Goal: Information Seeking & Learning: Check status

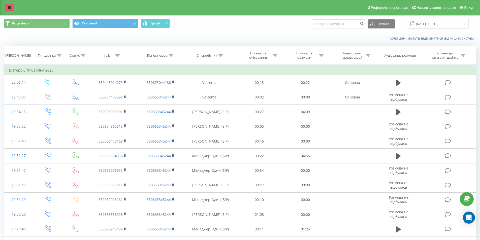
click at [12, 9] on link at bounding box center [9, 7] width 9 height 7
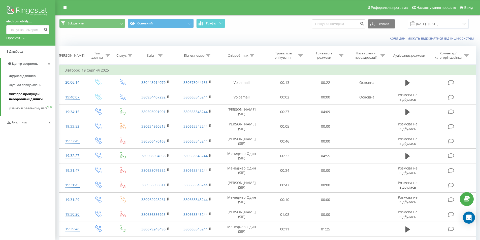
click at [26, 97] on span "Звіт про пропущені необроблені дзвінки" at bounding box center [31, 97] width 44 height 10
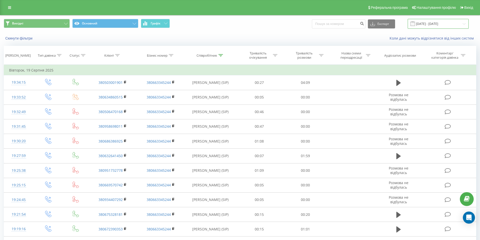
click at [440, 22] on input "19.08.2025 - 19.08.2025" at bounding box center [438, 24] width 61 height 10
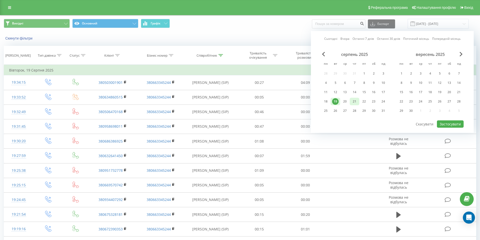
click at [354, 100] on div "21" at bounding box center [354, 101] width 7 height 7
click at [446, 124] on button "Застосувати" at bounding box center [450, 123] width 27 height 7
type input "21.08.2025 - 21.08.2025"
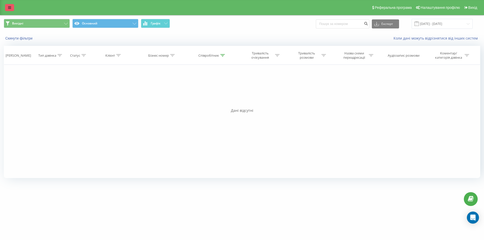
click at [11, 8] on link at bounding box center [9, 7] width 9 height 7
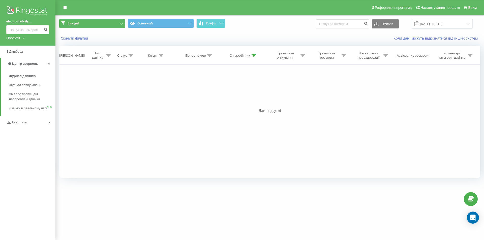
click at [104, 23] on button "Вихідні" at bounding box center [92, 23] width 66 height 9
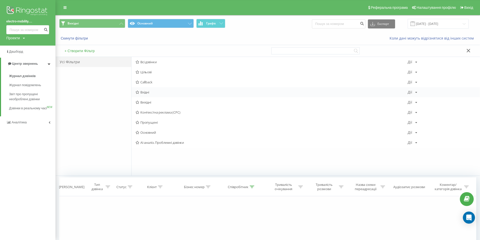
click at [152, 93] on span "Вхідні" at bounding box center [272, 92] width 272 height 4
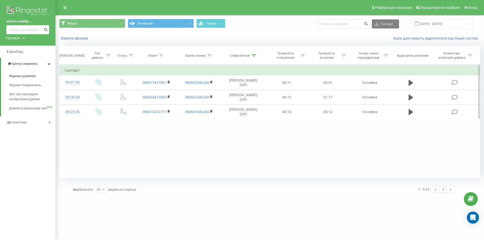
click at [272, 147] on div "Фільтрувати за умовою Дорівнює Введіть значення Скасувати OK Фільтрувати за умо…" at bounding box center [269, 121] width 421 height 113
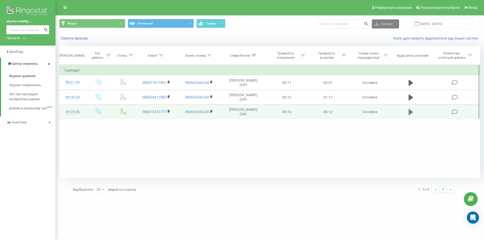
click at [411, 114] on icon at bounding box center [410, 112] width 5 height 7
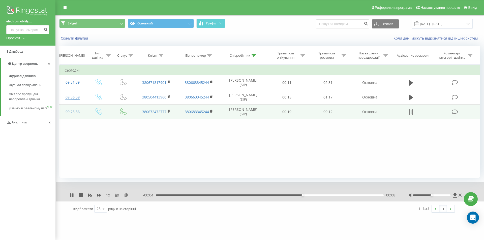
click at [410, 114] on icon at bounding box center [410, 112] width 5 height 7
